Goal: Check status

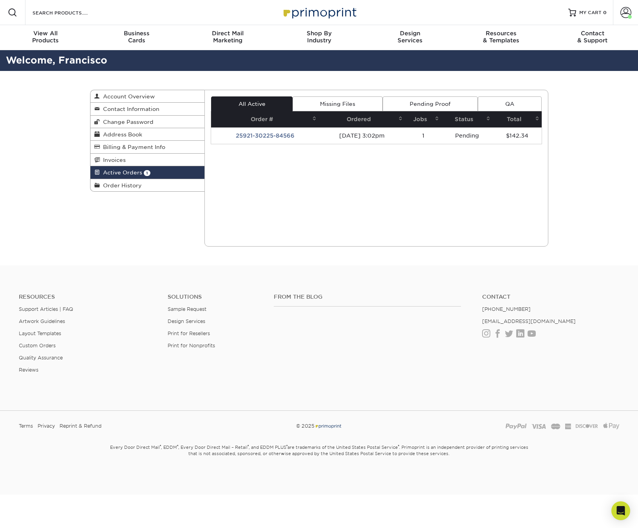
click at [417, 103] on link "Pending Proof" at bounding box center [430, 103] width 95 height 15
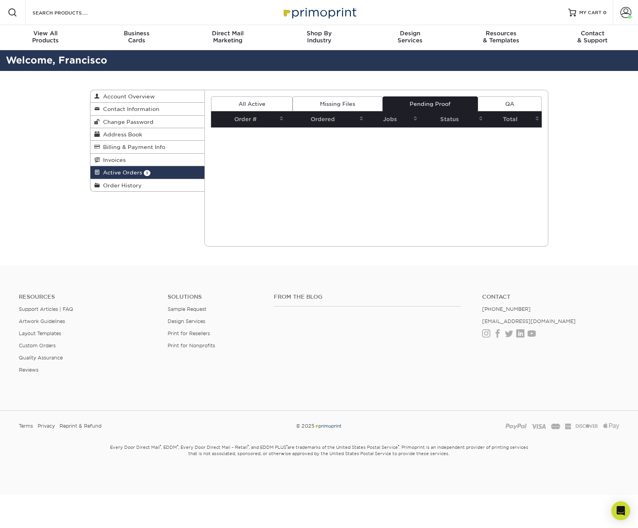
click at [333, 100] on link "Missing Files" at bounding box center [338, 103] width 90 height 15
click at [272, 98] on link "All Active" at bounding box center [251, 103] width 81 height 15
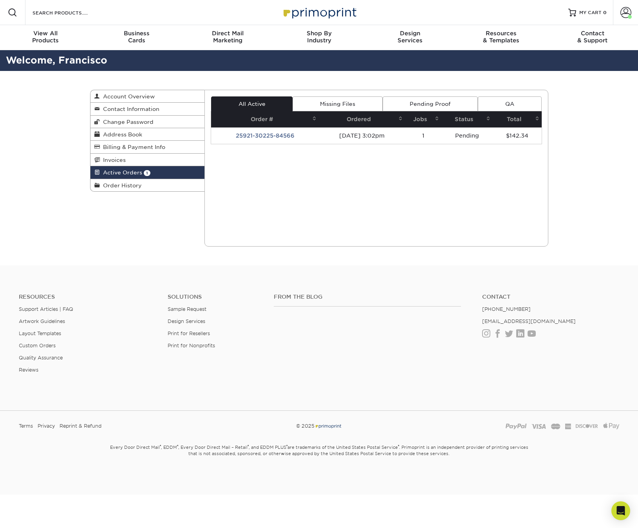
click at [325, 134] on td "[DATE] 3:02pm" at bounding box center [362, 135] width 86 height 16
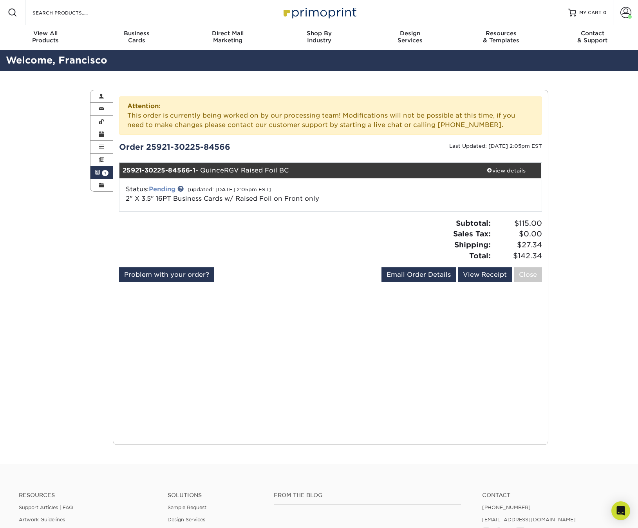
click at [157, 188] on link "Pending" at bounding box center [162, 188] width 27 height 7
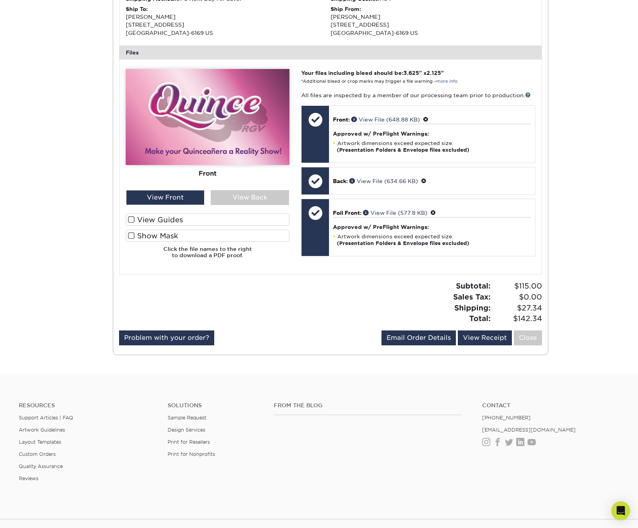
scroll to position [314, 0]
click at [132, 233] on span at bounding box center [131, 234] width 7 height 7
click at [0, 0] on input "Show Mask" at bounding box center [0, 0] width 0 height 0
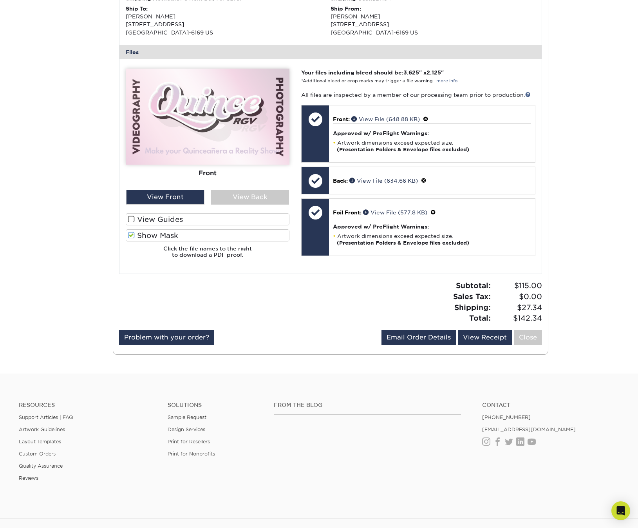
click at [132, 233] on span at bounding box center [131, 234] width 7 height 7
click at [0, 0] on input "Show Mask" at bounding box center [0, 0] width 0 height 0
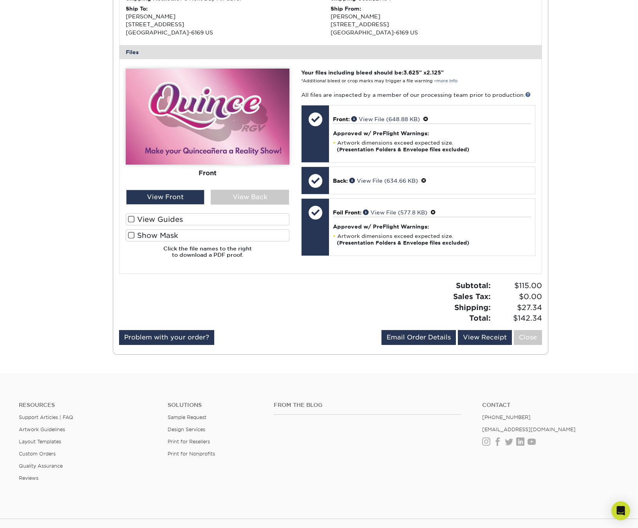
click at [527, 330] on link "Close" at bounding box center [528, 337] width 28 height 15
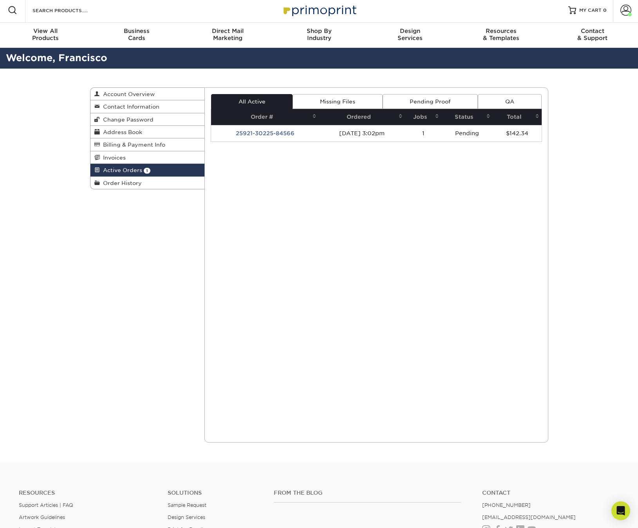
click at [597, 322] on div "Active Orders Account Overview Contact Information Change Password Address Book…" at bounding box center [319, 265] width 638 height 392
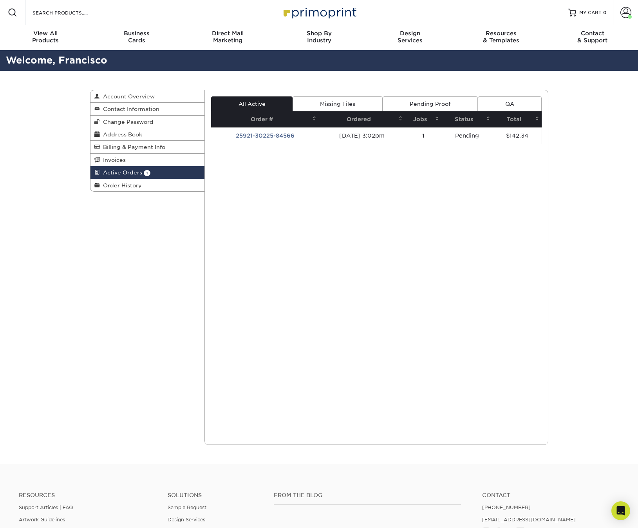
click at [84, 295] on div "Active Orders Account Overview Contact Information Change Password Address Book…" at bounding box center [319, 267] width 470 height 392
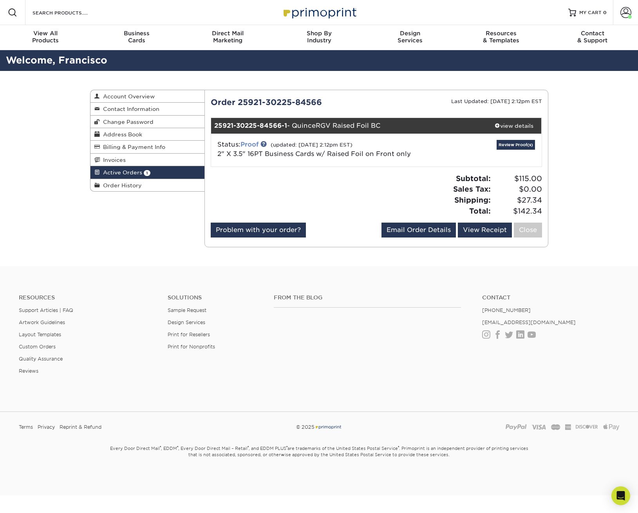
click at [253, 144] on link "Proof" at bounding box center [249, 144] width 18 height 7
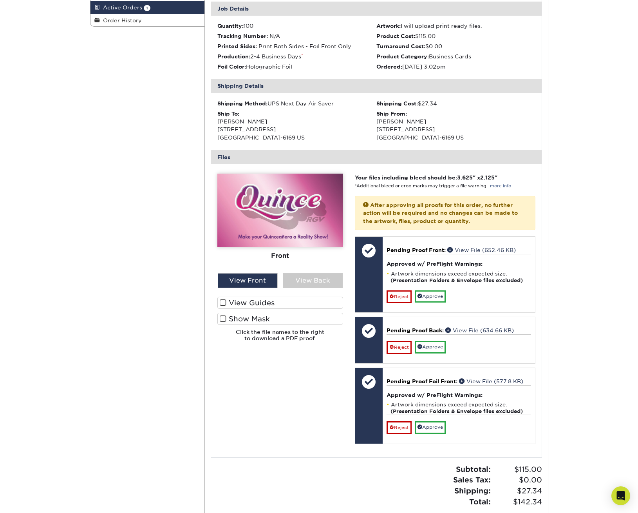
scroll to position [164, 0]
click at [318, 278] on div "View Back" at bounding box center [313, 280] width 60 height 15
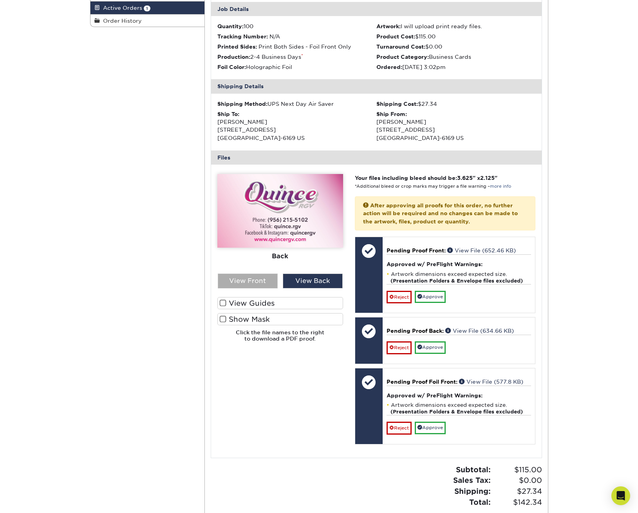
click at [246, 277] on div "View Front" at bounding box center [248, 280] width 60 height 15
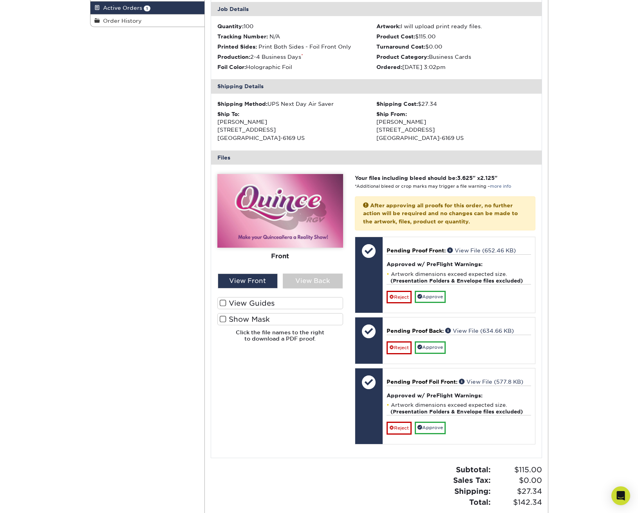
click at [222, 315] on span at bounding box center [223, 318] width 7 height 7
click at [0, 0] on input "Show Mask" at bounding box center [0, 0] width 0 height 0
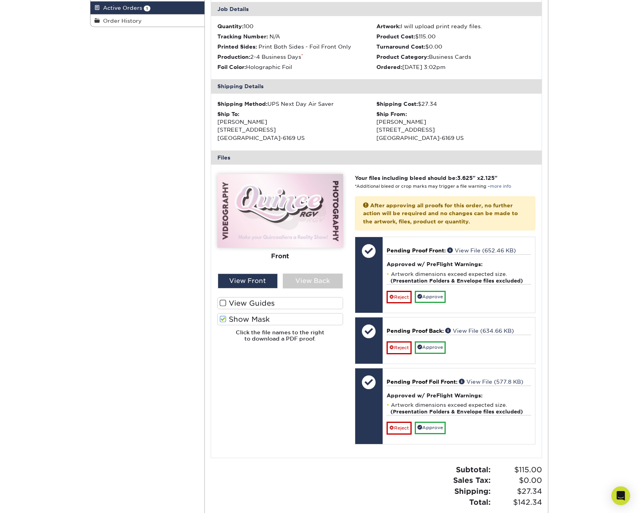
click at [222, 299] on span at bounding box center [223, 302] width 7 height 7
click at [0, 0] on input "View Guides" at bounding box center [0, 0] width 0 height 0
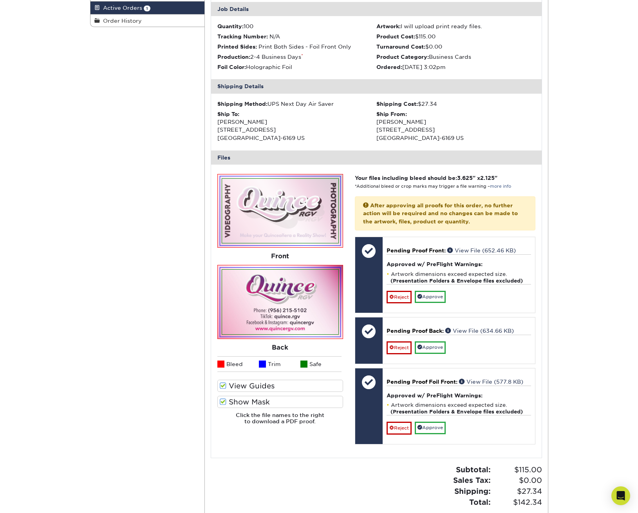
click at [224, 398] on span at bounding box center [223, 401] width 7 height 7
click at [0, 0] on input "Show Mask" at bounding box center [0, 0] width 0 height 0
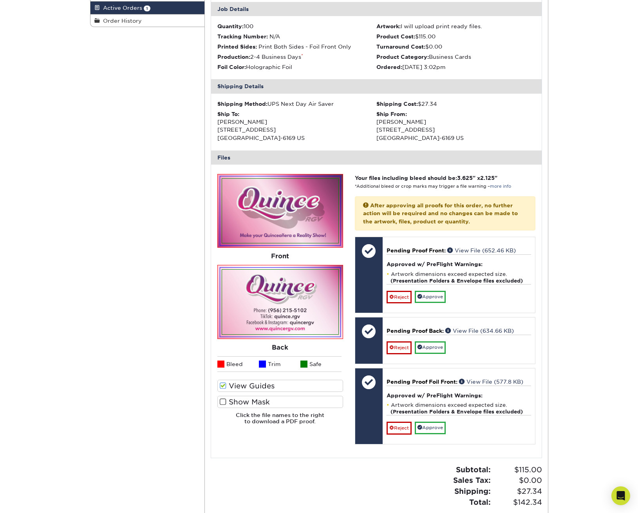
click at [222, 382] on span at bounding box center [223, 385] width 7 height 7
click at [0, 0] on input "View Guides" at bounding box center [0, 0] width 0 height 0
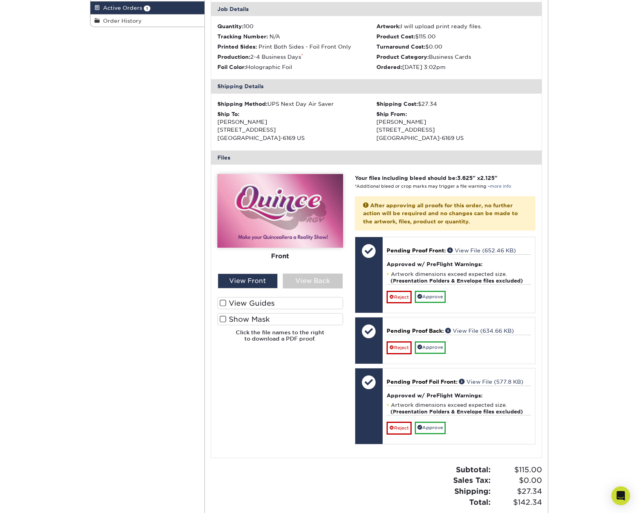
click at [224, 315] on span at bounding box center [223, 318] width 7 height 7
click at [0, 0] on input "Show Mask" at bounding box center [0, 0] width 0 height 0
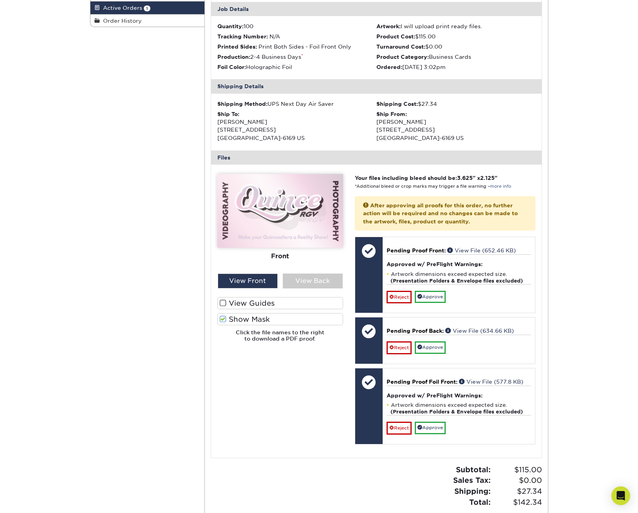
click at [224, 300] on span at bounding box center [223, 302] width 7 height 7
click at [0, 0] on input "View Guides" at bounding box center [0, 0] width 0 height 0
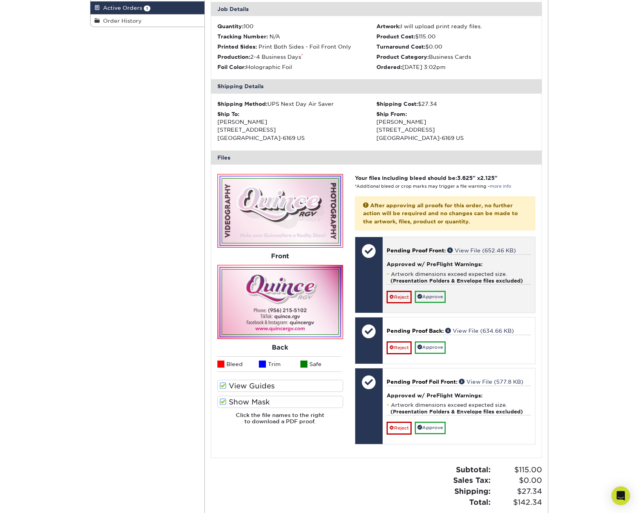
click at [436, 292] on link "Approve" at bounding box center [430, 297] width 31 height 12
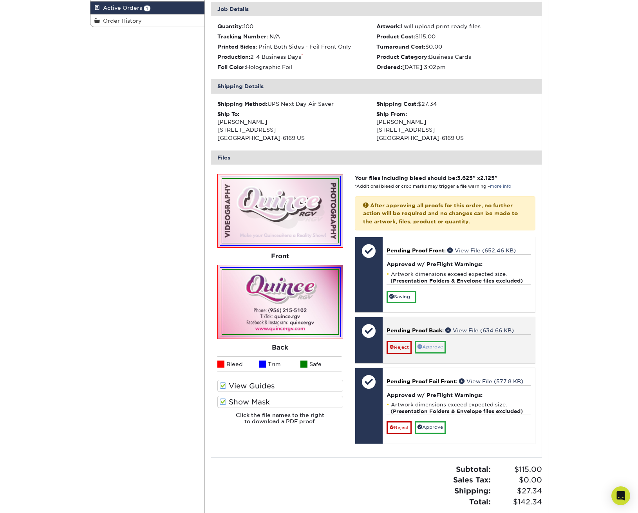
click at [431, 341] on link "Approve" at bounding box center [430, 347] width 31 height 12
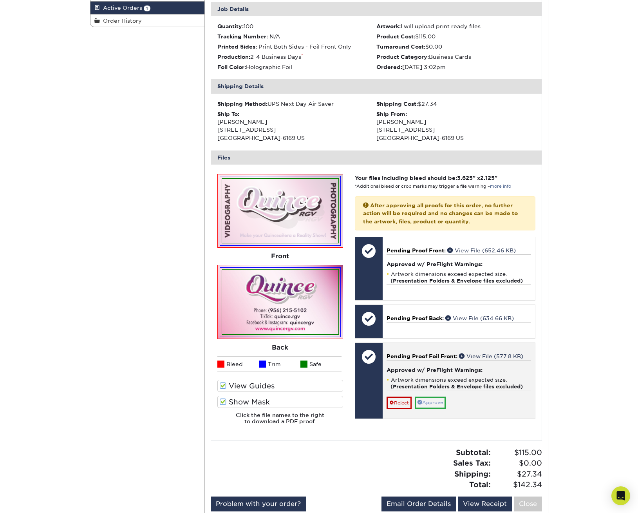
click at [437, 396] on link "Approve" at bounding box center [430, 402] width 31 height 12
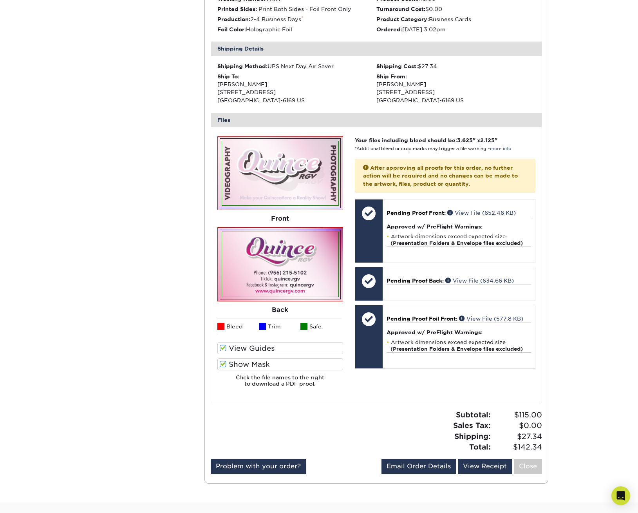
scroll to position [208, 0]
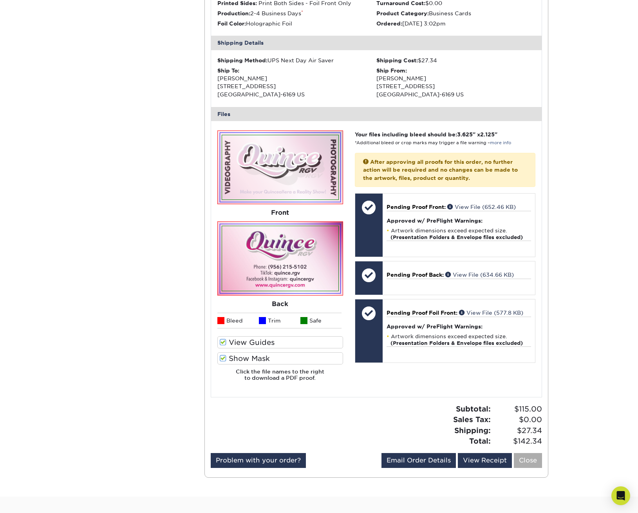
click at [531, 455] on link "Close" at bounding box center [528, 460] width 28 height 15
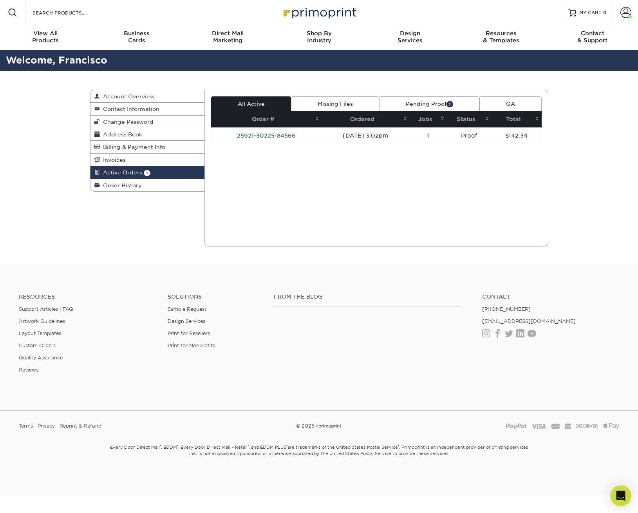
click at [619, 496] on icon "Open Intercom Messenger" at bounding box center [620, 495] width 9 height 10
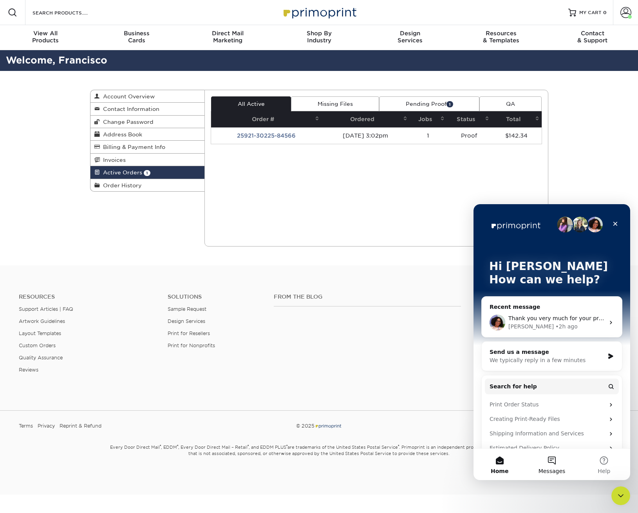
click at [555, 465] on button "Messages" at bounding box center [552, 463] width 52 height 31
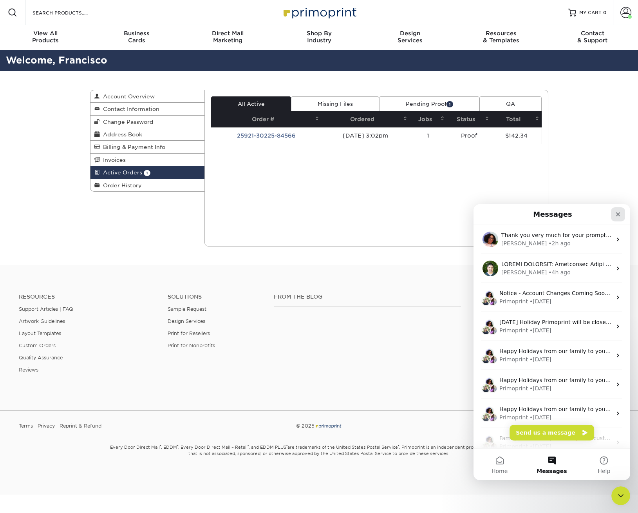
click at [619, 215] on icon "Close" at bounding box center [618, 214] width 6 height 6
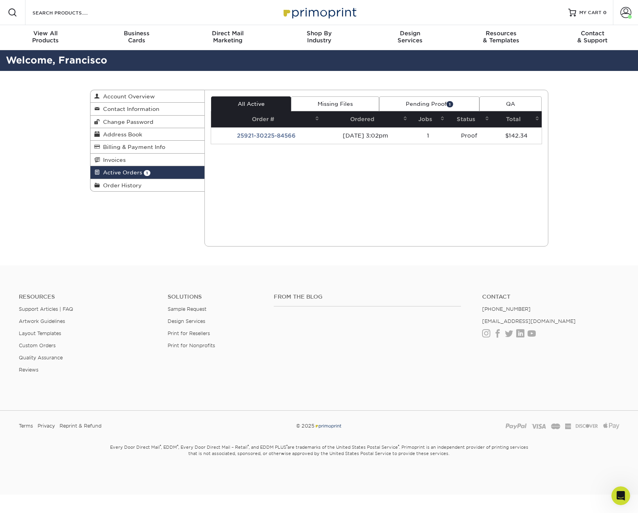
click at [440, 104] on link "Pending Proof 1" at bounding box center [429, 103] width 100 height 15
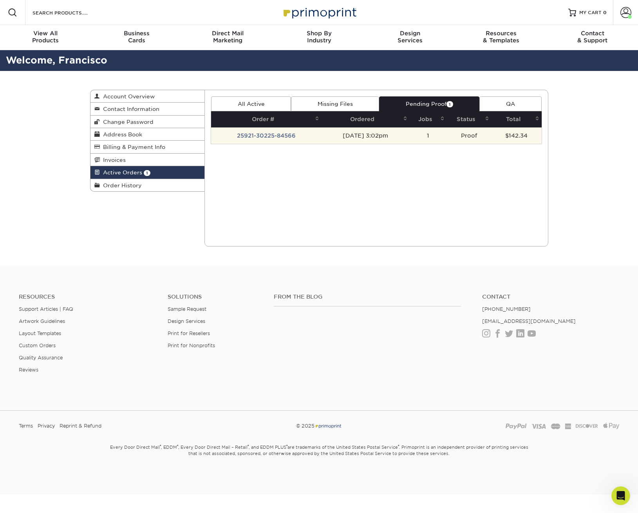
click at [338, 135] on td "[DATE] 3:02pm" at bounding box center [366, 135] width 88 height 16
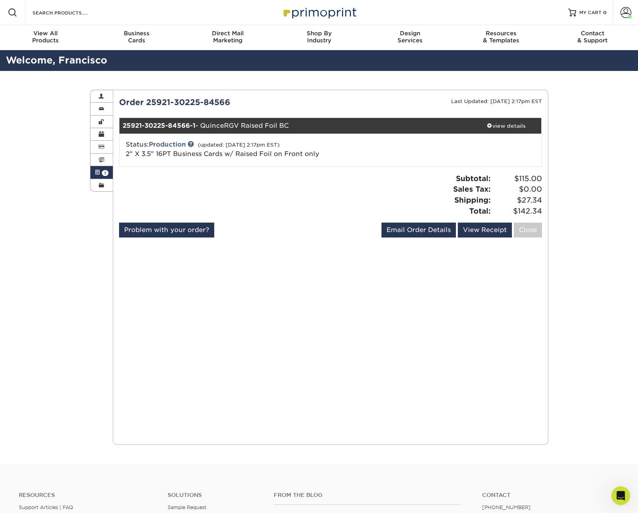
click at [582, 116] on div "Active Orders Account Overview Contact Information Change Password Address Book…" at bounding box center [319, 267] width 638 height 392
click at [624, 12] on span at bounding box center [625, 12] width 11 height 11
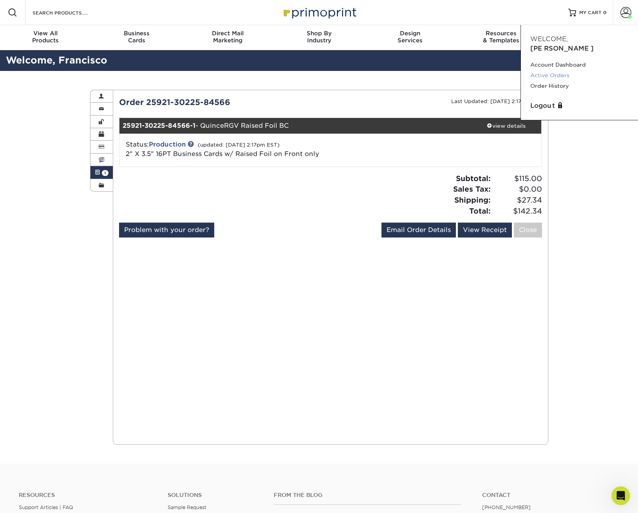
click at [555, 70] on link "Active Orders" at bounding box center [579, 75] width 98 height 11
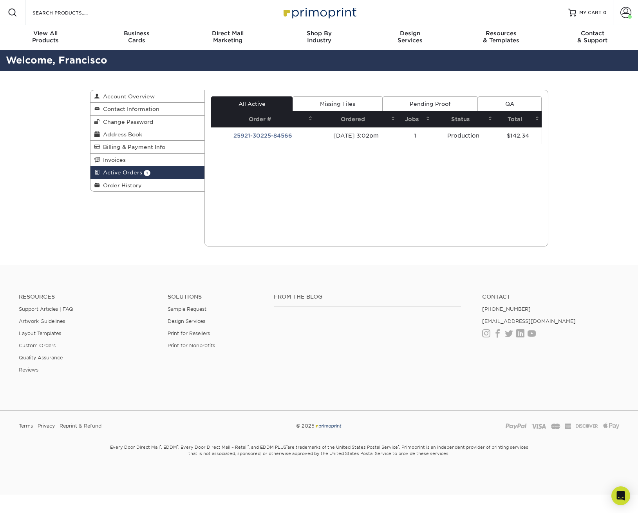
click at [349, 132] on td "[DATE] 3:02pm" at bounding box center [356, 135] width 83 height 16
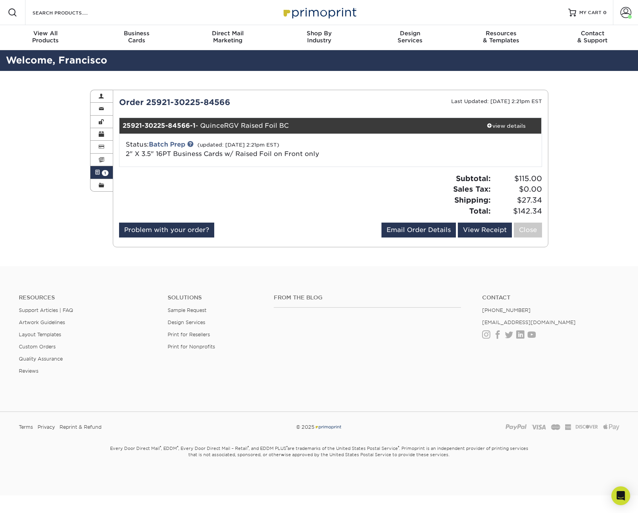
click at [229, 146] on small "(updated: 09/22/2025 2:21pm EST)" at bounding box center [238, 145] width 82 height 6
click at [170, 145] on link "Batch Prep" at bounding box center [167, 144] width 36 height 7
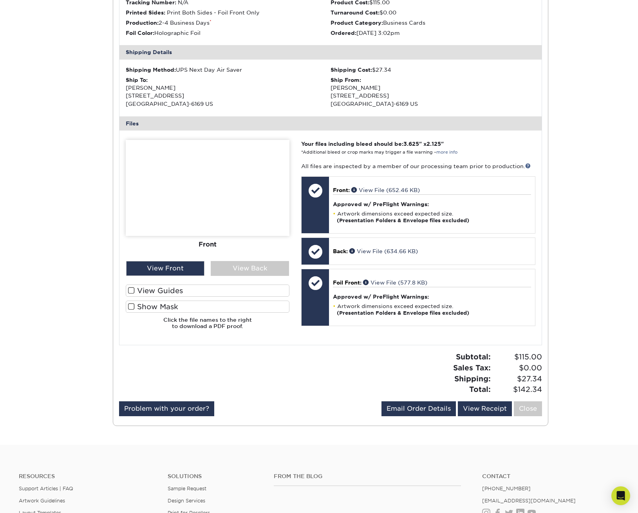
scroll to position [199, 0]
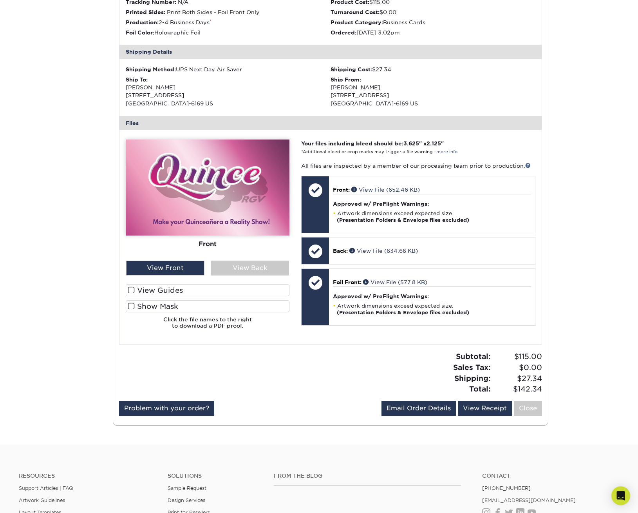
click at [132, 302] on span at bounding box center [131, 305] width 7 height 7
click at [0, 0] on input "Show Mask" at bounding box center [0, 0] width 0 height 0
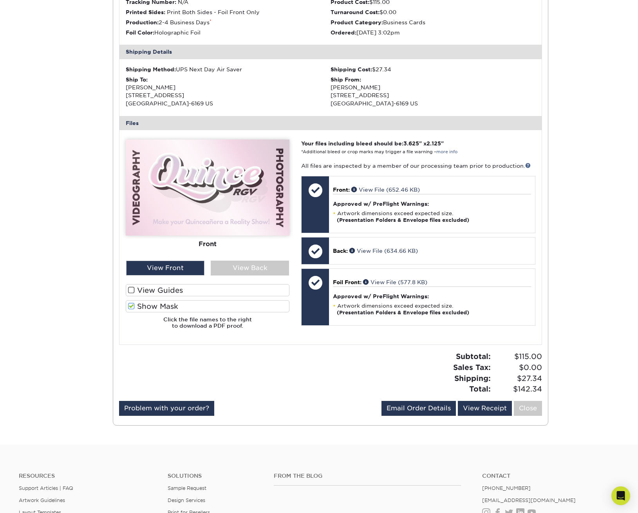
click at [130, 287] on span at bounding box center [131, 289] width 7 height 7
click at [0, 0] on input "View Guides" at bounding box center [0, 0] width 0 height 0
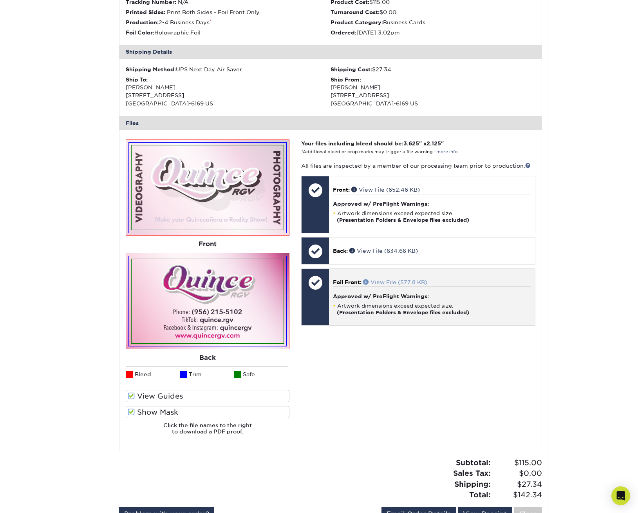
click at [381, 279] on link "View File (577.8 KB)" at bounding box center [395, 282] width 64 height 6
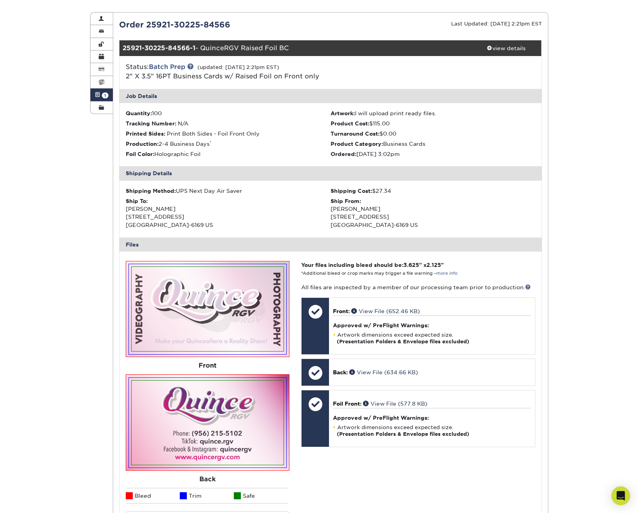
scroll to position [78, 0]
drag, startPoint x: 244, startPoint y: 188, endPoint x: 179, endPoint y: 186, distance: 65.0
click at [179, 186] on div "Shipping Method: UPS Next Day Air Saver" at bounding box center [228, 190] width 205 height 8
copy div "UPS Next Day Air Saver"
click at [586, 222] on div "Active Orders Account Overview Contact Information Change Password Address Book…" at bounding box center [319, 332] width 638 height 678
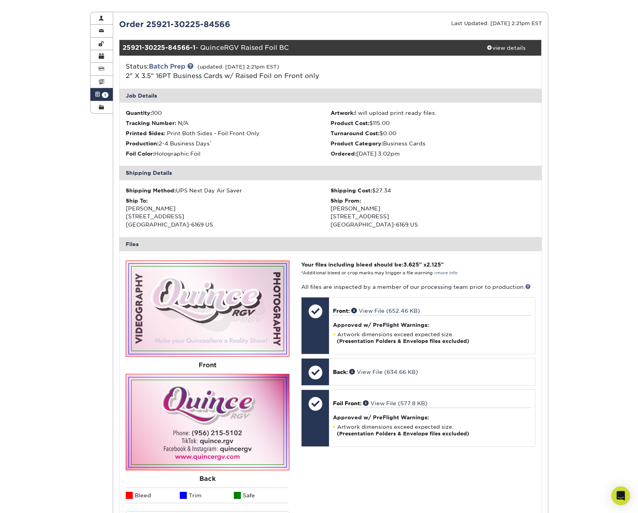
click at [581, 298] on div "Active Orders Account Overview Contact Information Change Password Address Book…" at bounding box center [319, 332] width 638 height 678
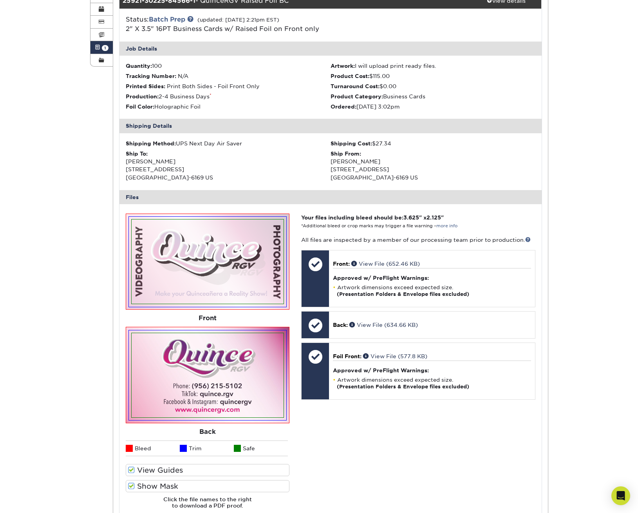
scroll to position [251, 0]
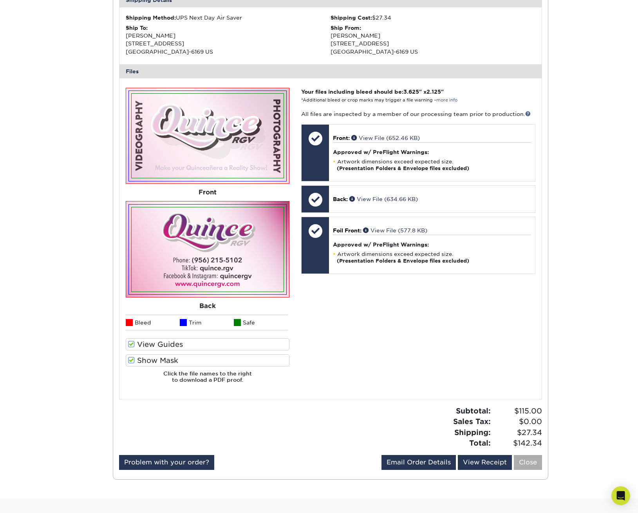
click at [527, 459] on link "Close" at bounding box center [528, 462] width 28 height 15
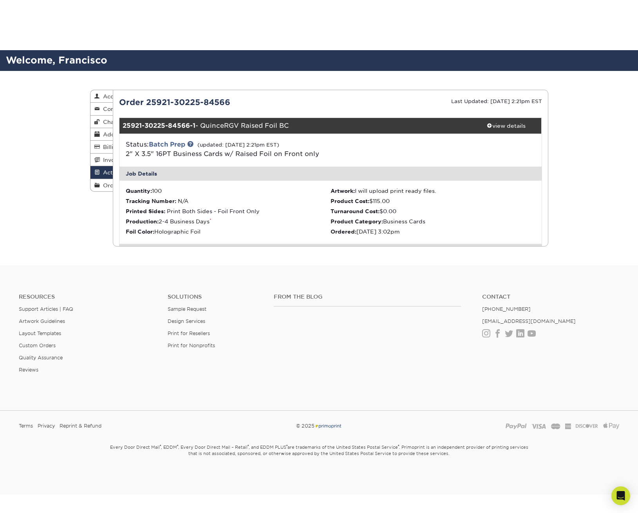
scroll to position [0, 0]
